Goal: Task Accomplishment & Management: Use online tool/utility

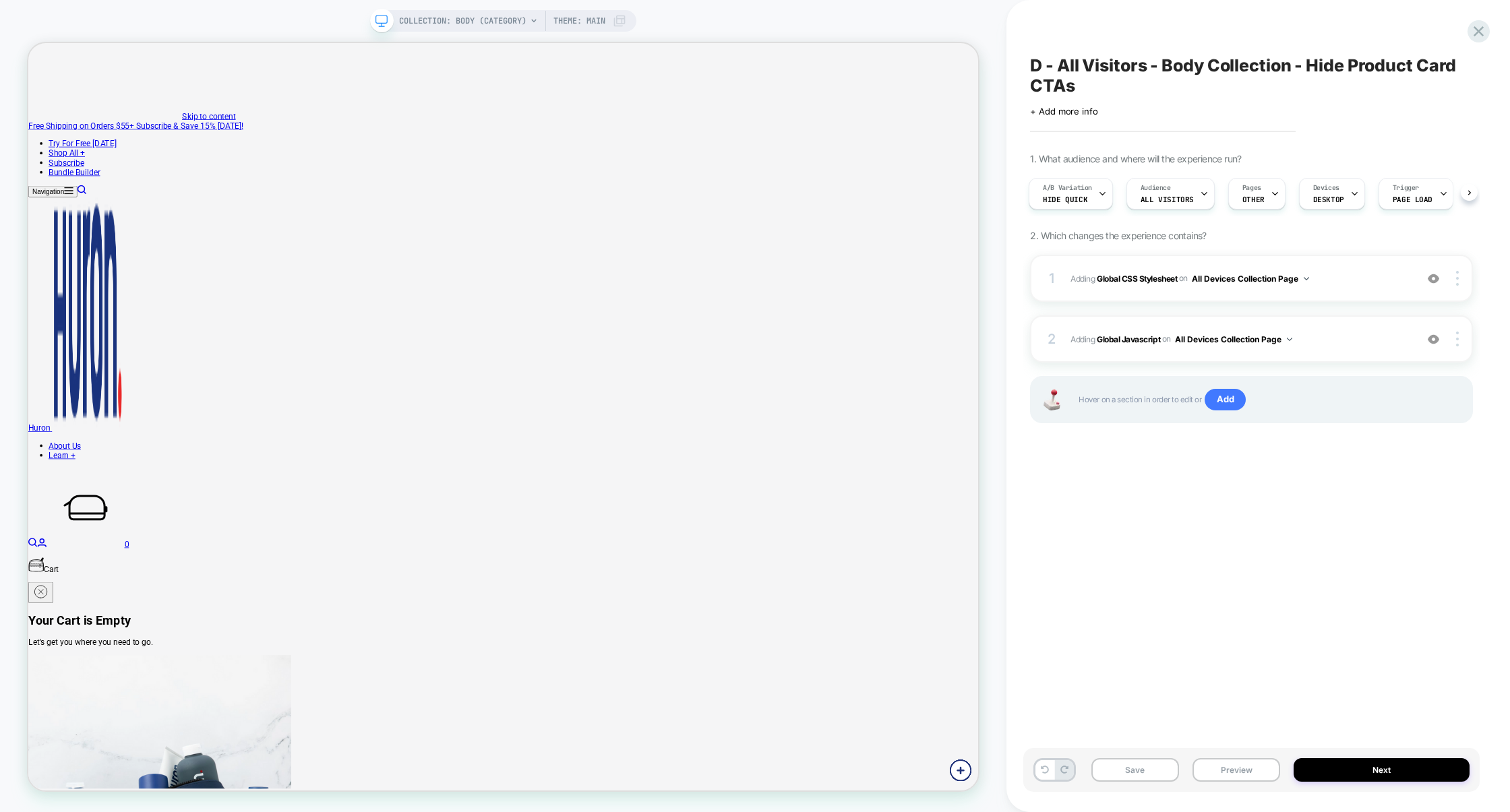
click at [1029, 177] on div "A/B Variation Hide quick Audience All Visitors Pages OTHER Devices DESKTOP Trig…" at bounding box center [1244, 194] width 443 height 45
click at [1048, 197] on div "A/B Variation Hide quick" at bounding box center [1067, 194] width 77 height 30
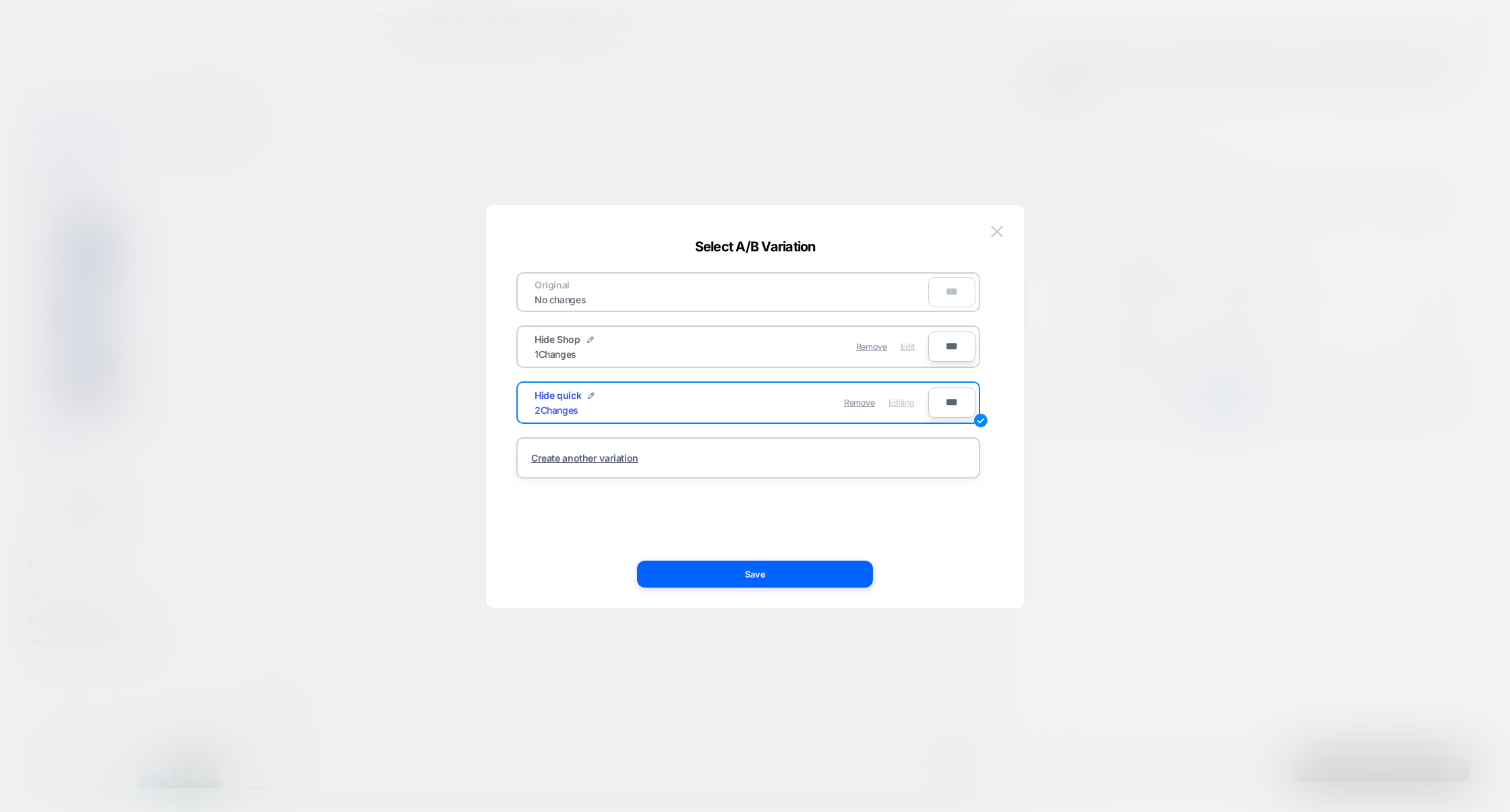
click at [909, 353] on div "Edit" at bounding box center [908, 347] width 14 height 27
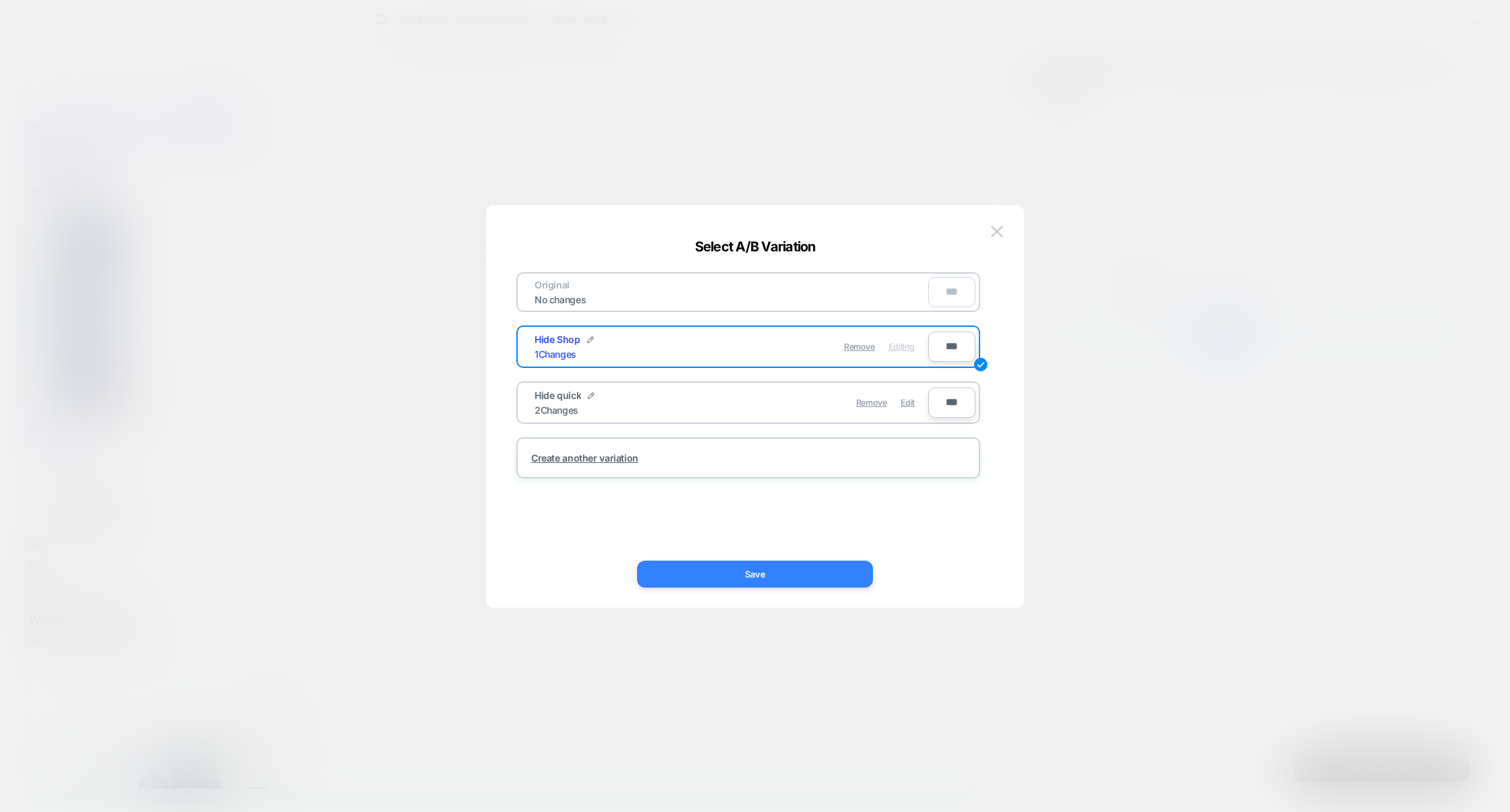
click at [784, 569] on button "Save" at bounding box center [755, 574] width 236 height 27
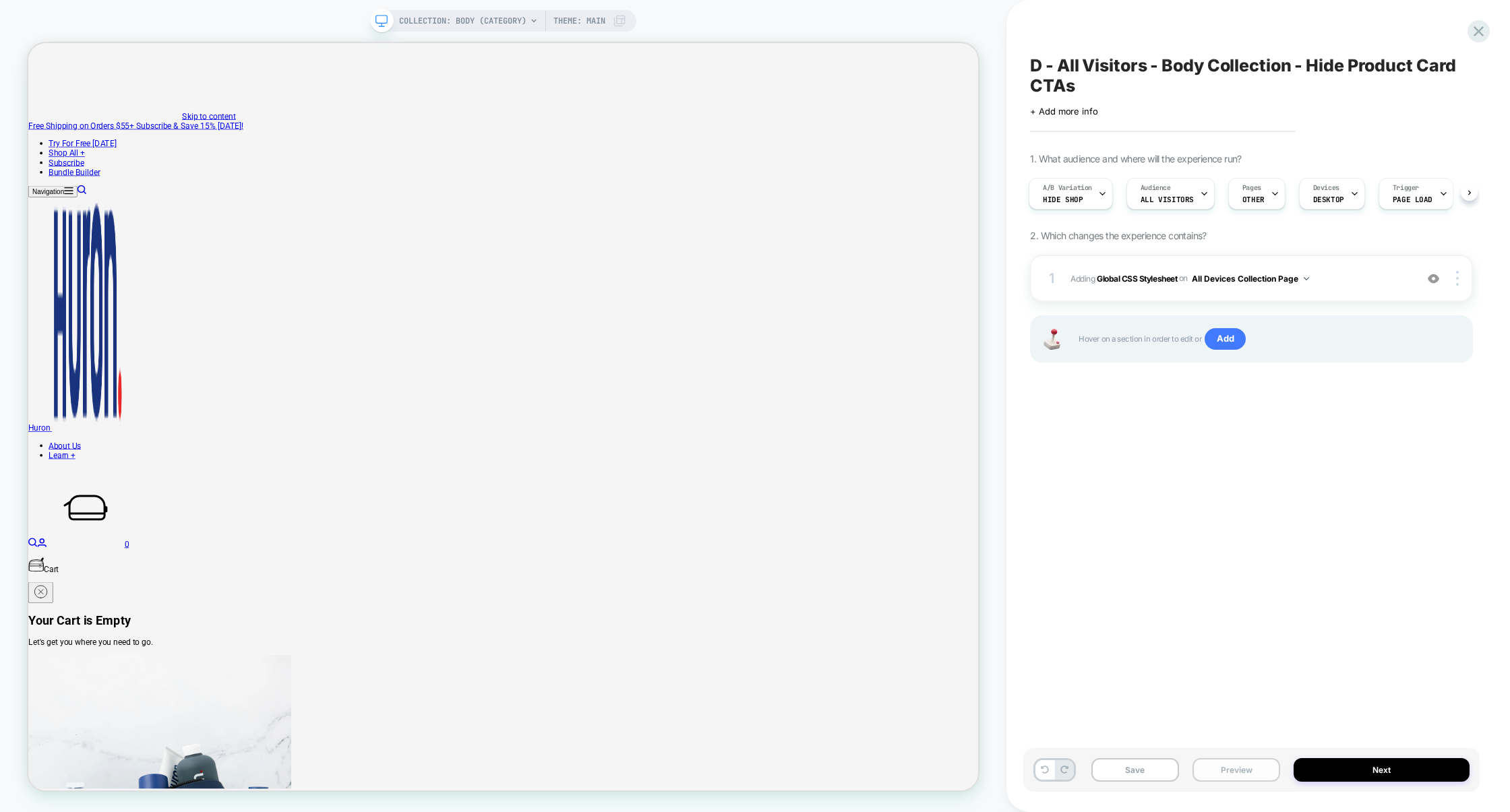
click at [1257, 781] on div "Save Preview Next" at bounding box center [1251, 770] width 456 height 44
click at [1260, 769] on button "Preview" at bounding box center [1236, 769] width 88 height 23
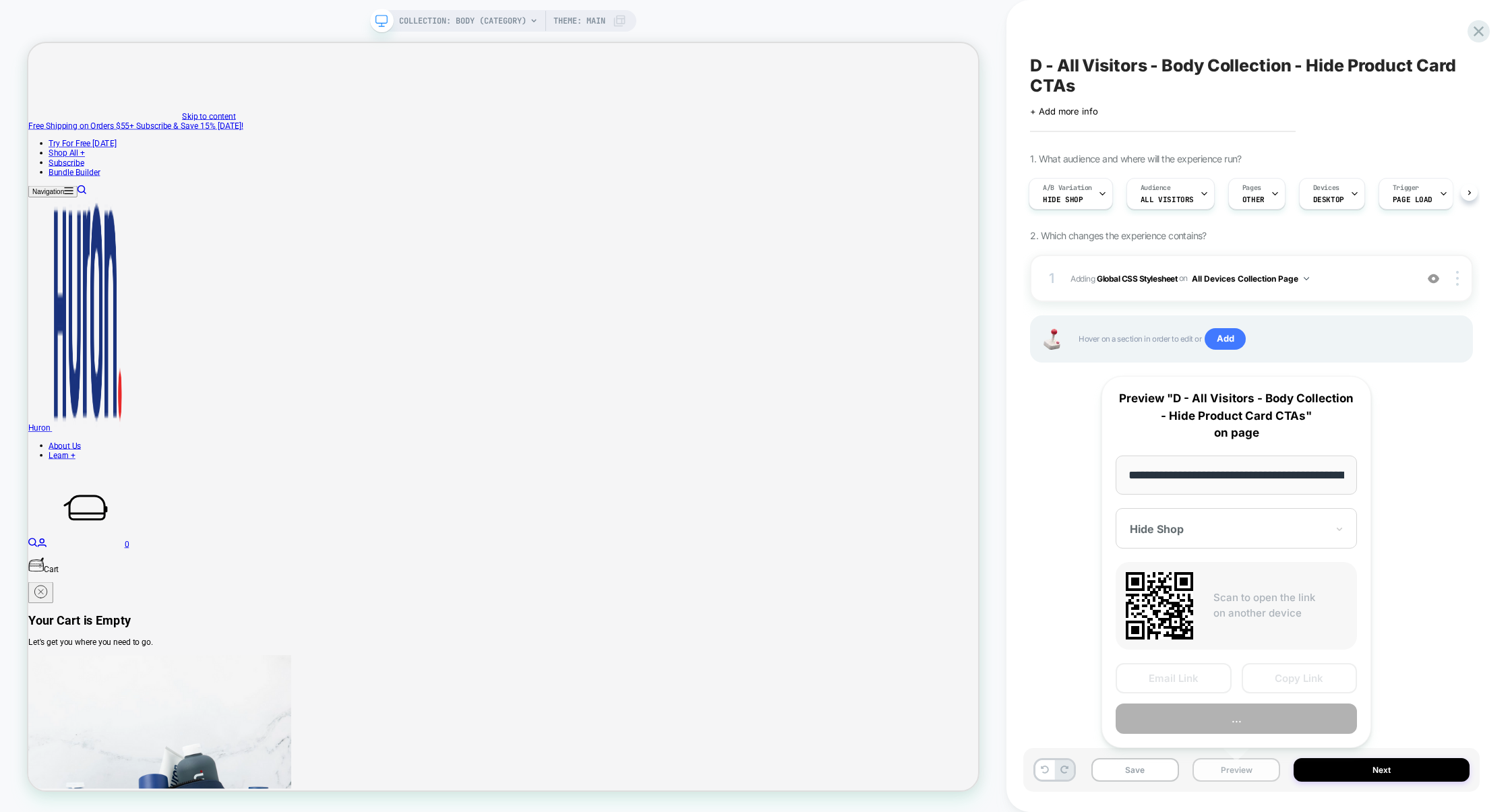
scroll to position [0, 101]
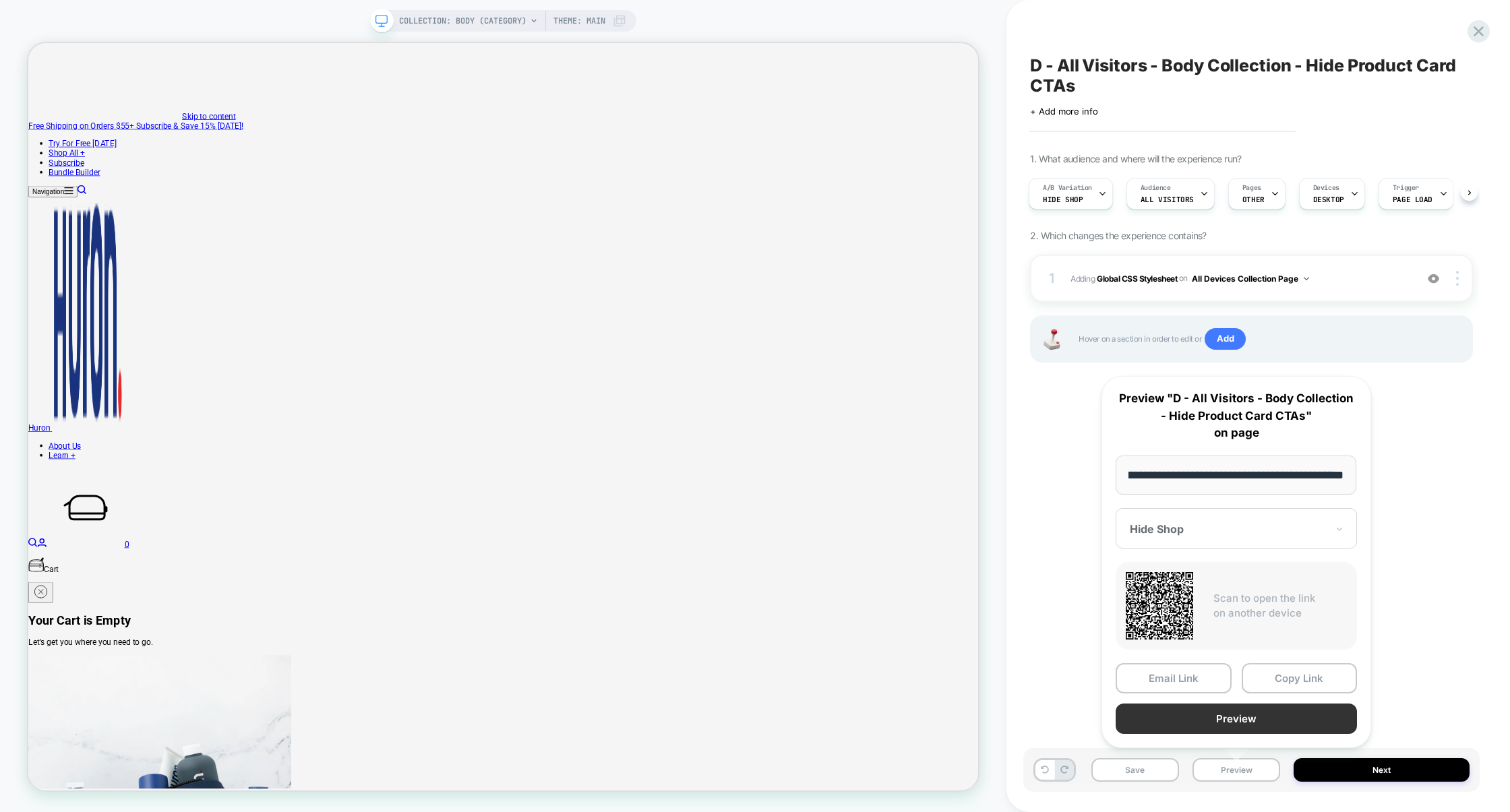
click at [1221, 717] on button "Preview" at bounding box center [1236, 718] width 241 height 30
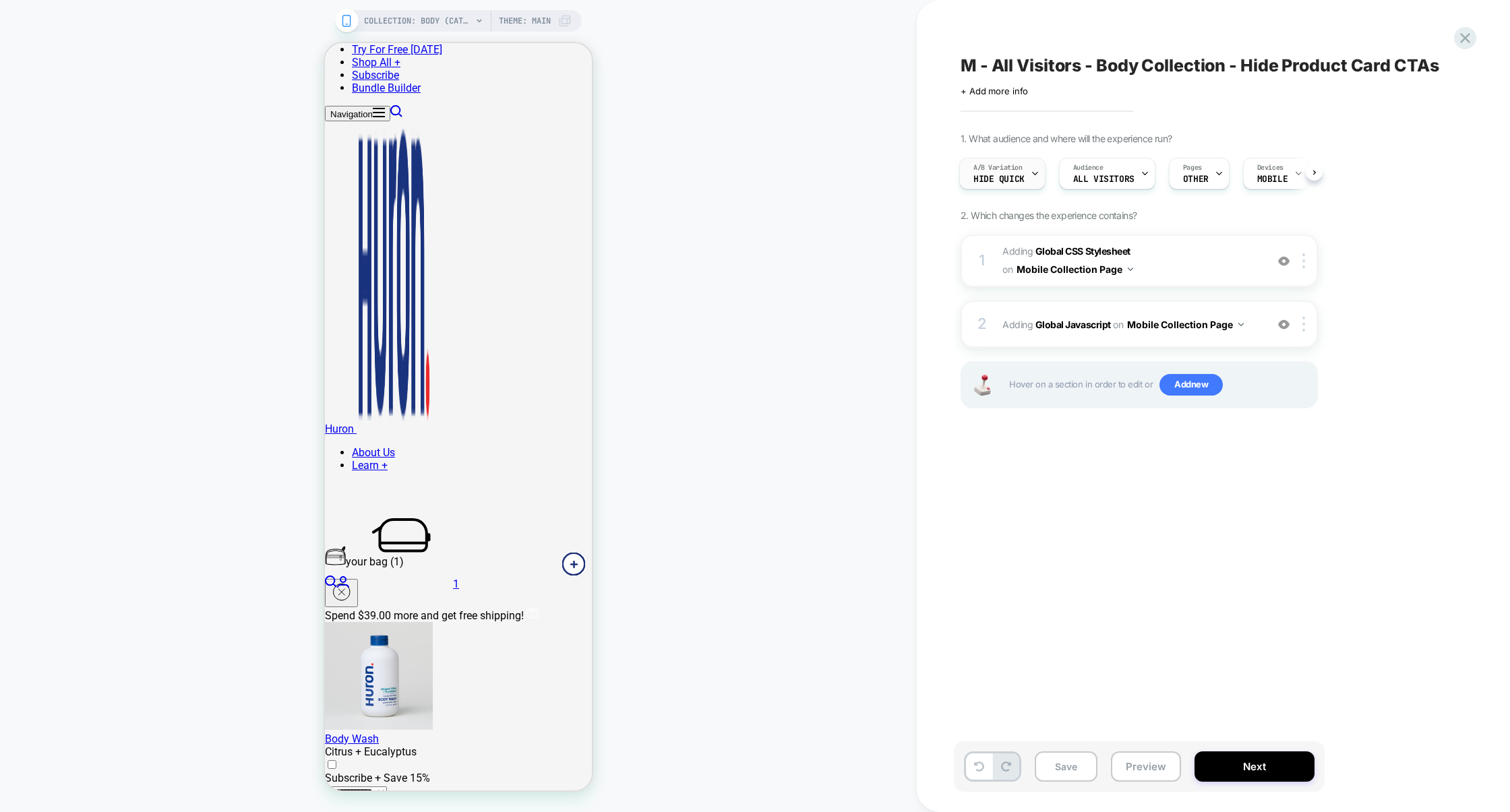
click at [1010, 175] on span "Hide Quick" at bounding box center [999, 179] width 52 height 9
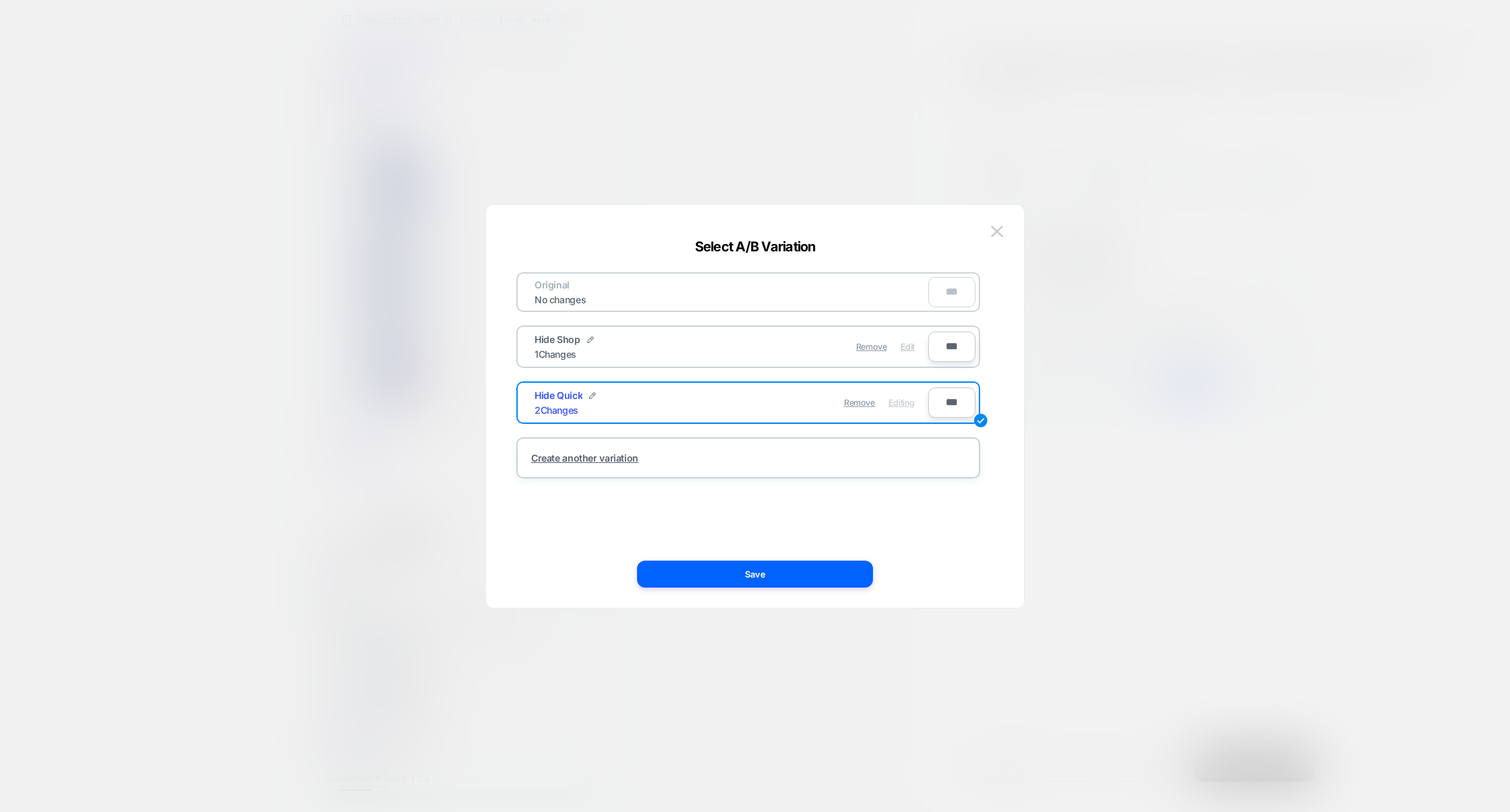
click at [913, 344] on span "Edit" at bounding box center [908, 347] width 14 height 10
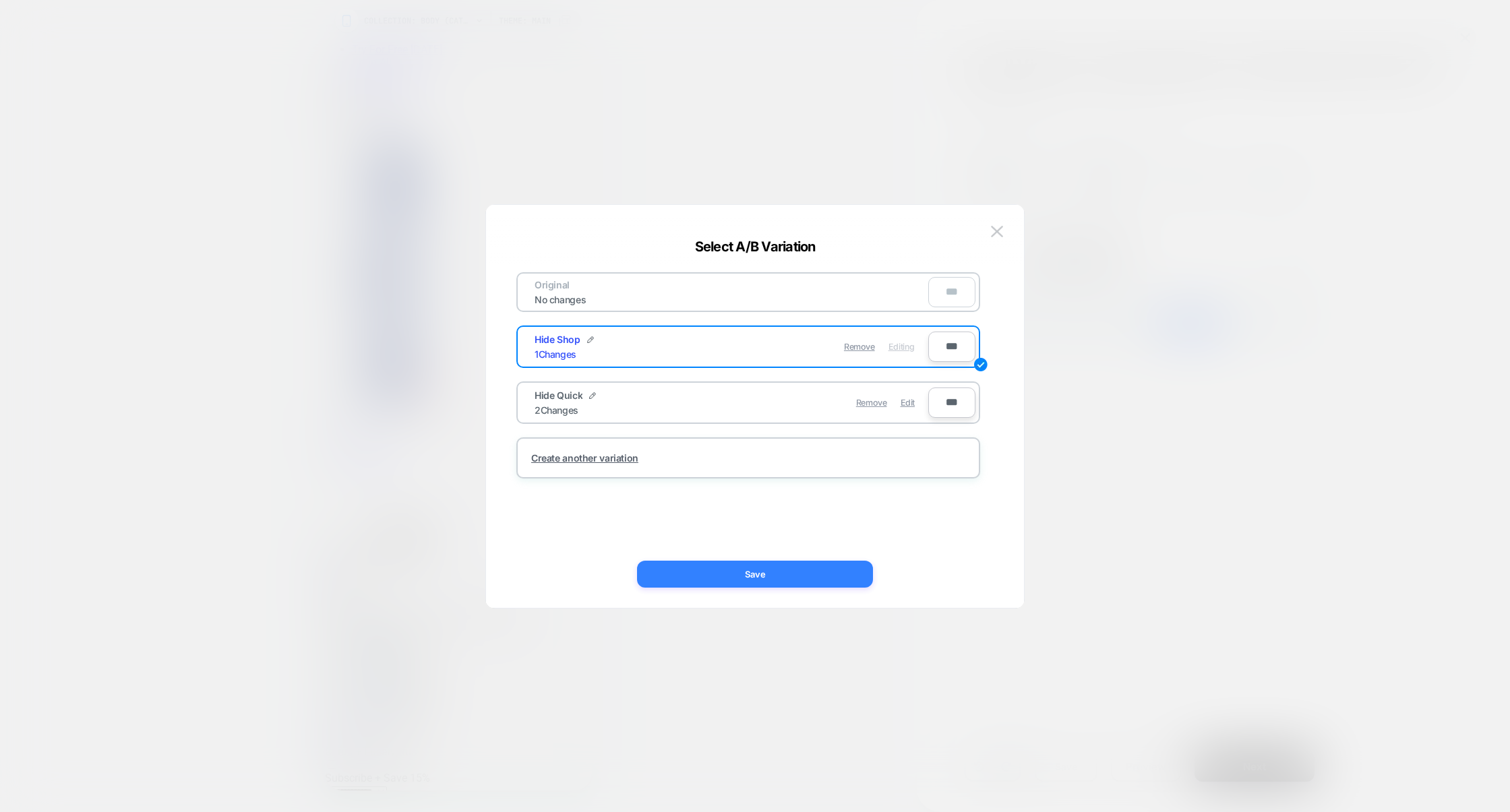
click at [813, 561] on button "Save" at bounding box center [755, 574] width 236 height 27
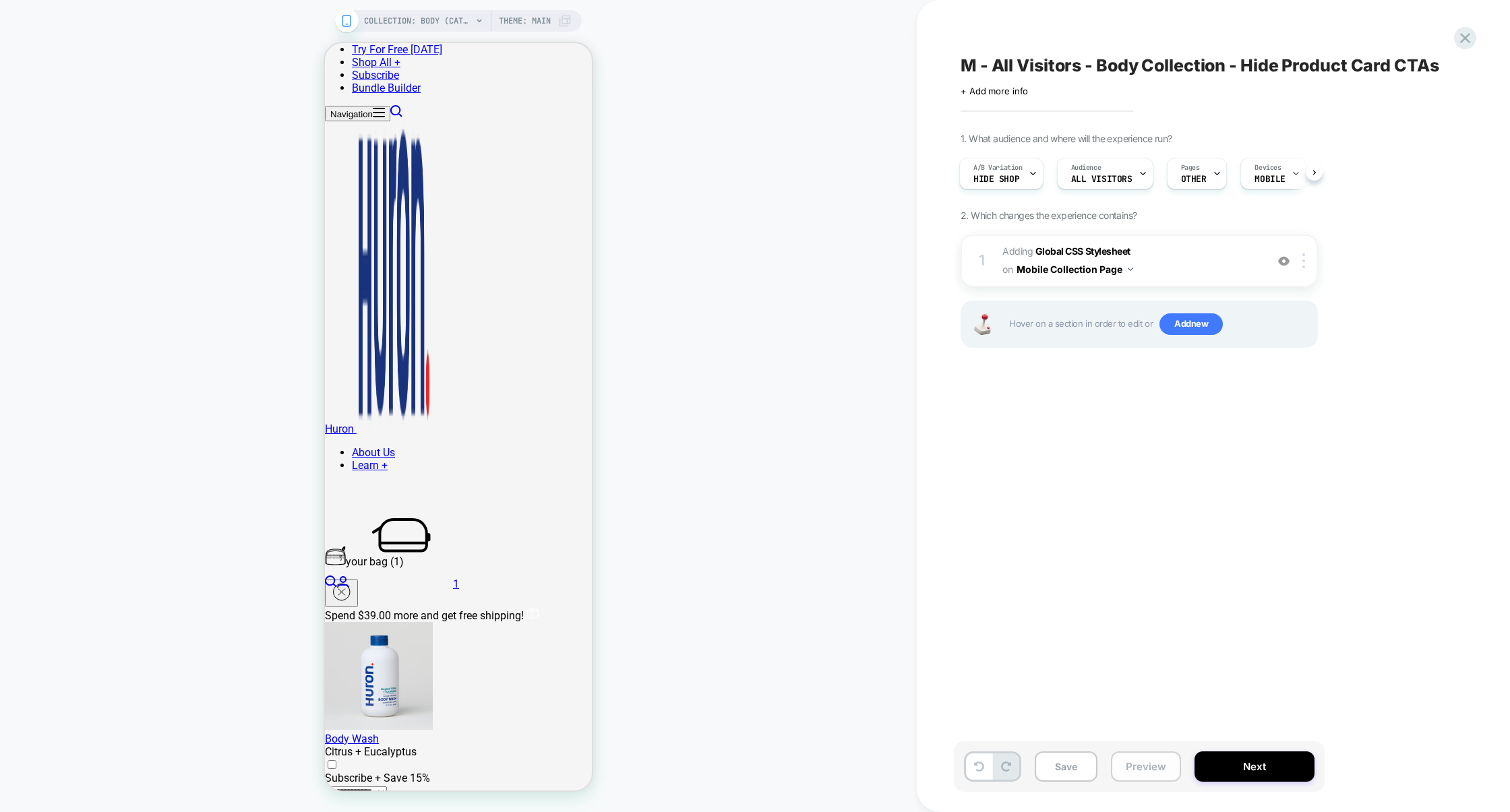
click at [1151, 776] on button "Preview" at bounding box center [1145, 766] width 70 height 30
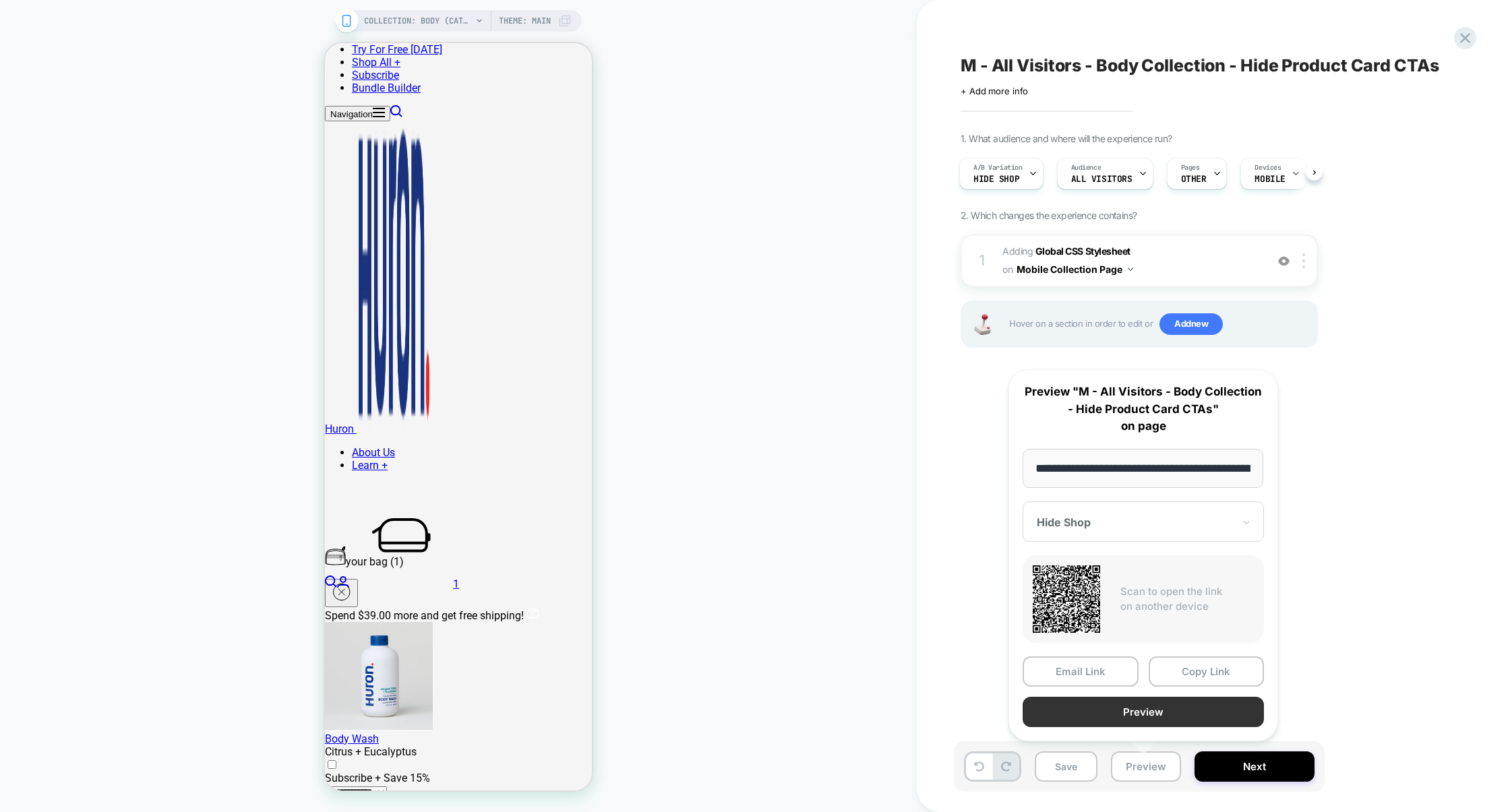
click at [1154, 715] on button "Preview" at bounding box center [1143, 711] width 241 height 30
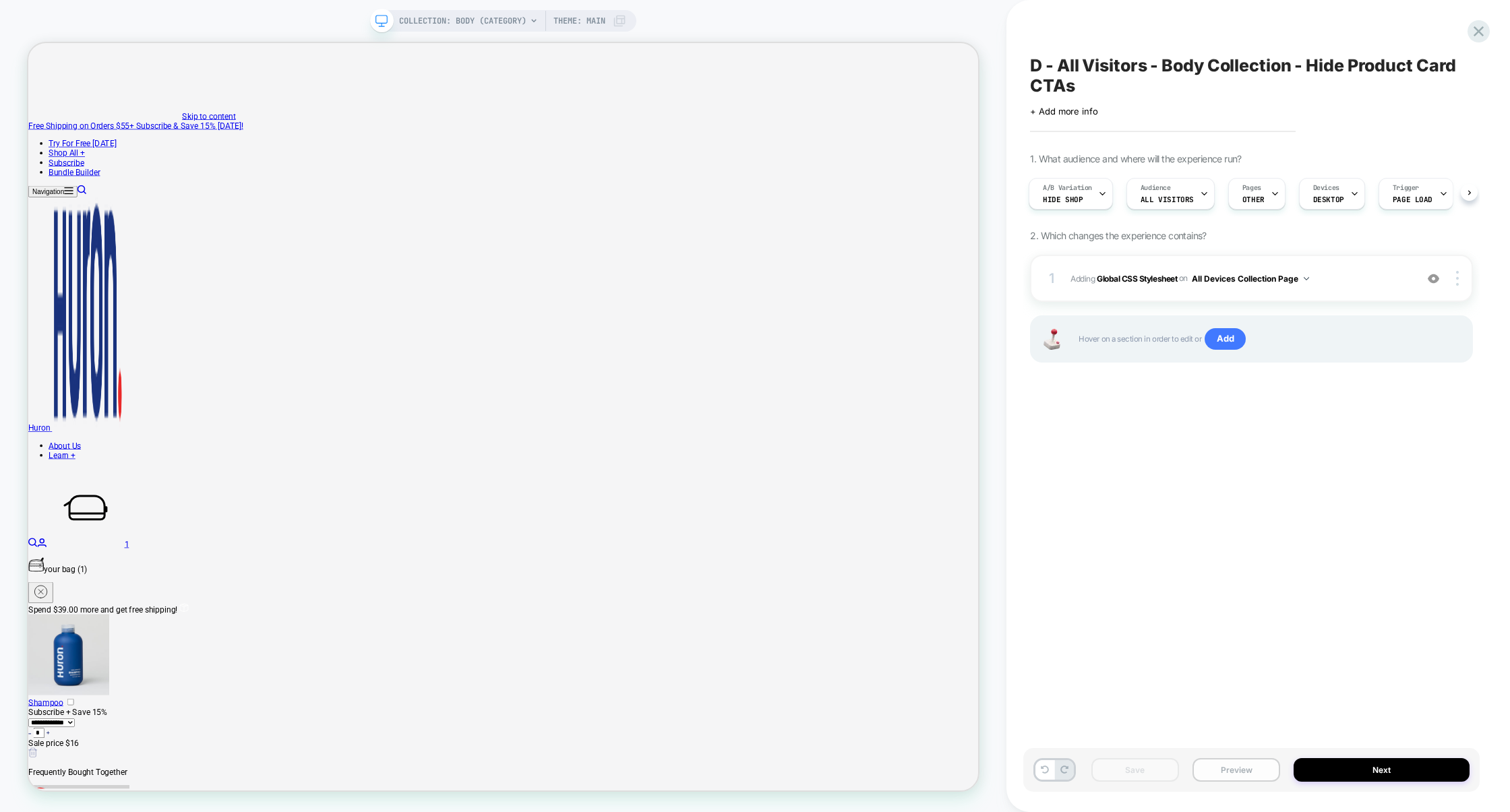
click at [1218, 768] on button "Preview" at bounding box center [1236, 769] width 88 height 23
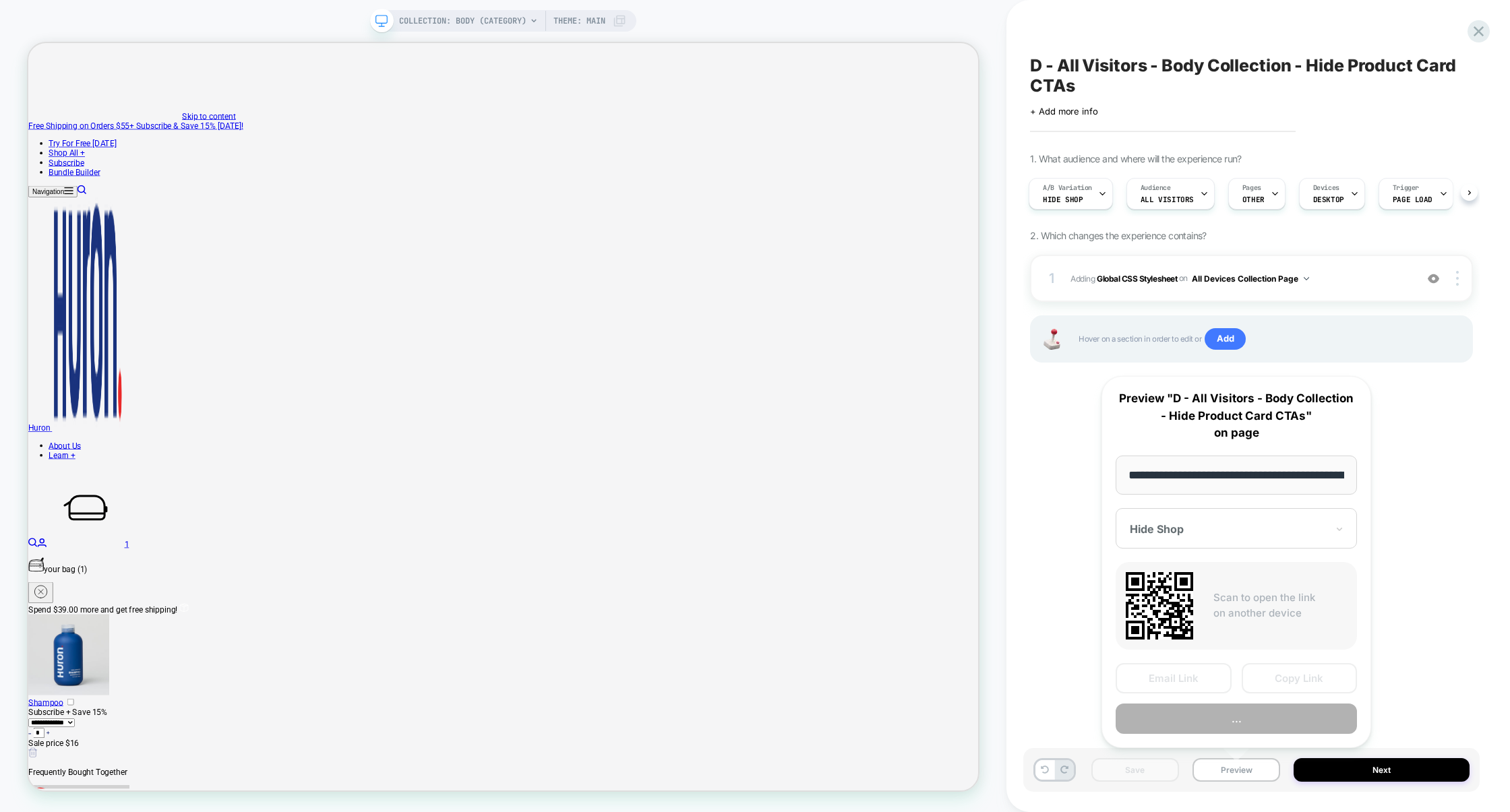
scroll to position [0, 101]
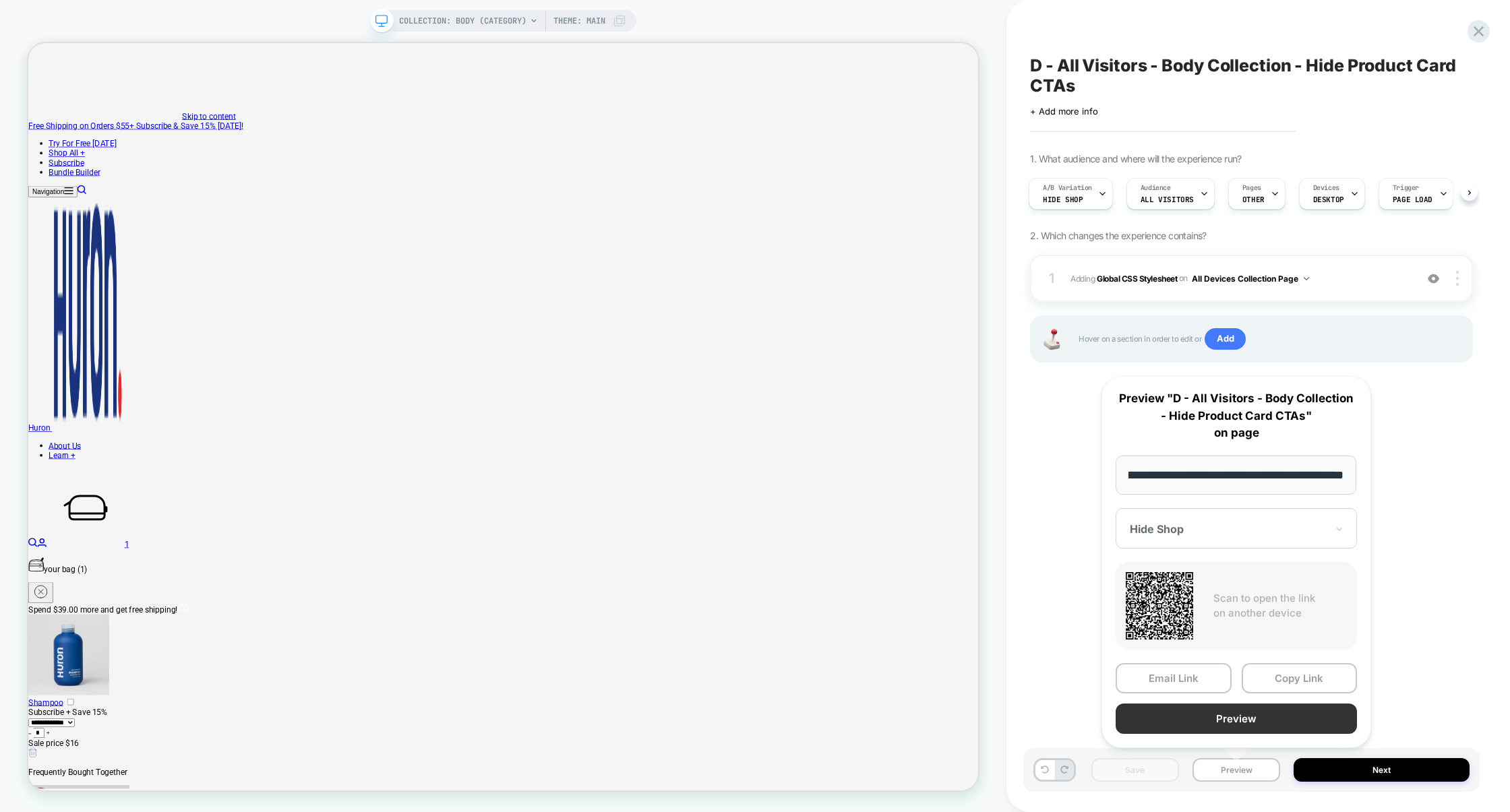
click at [1221, 717] on button "Preview" at bounding box center [1236, 718] width 241 height 30
